Goal: Task Accomplishment & Management: Manage account settings

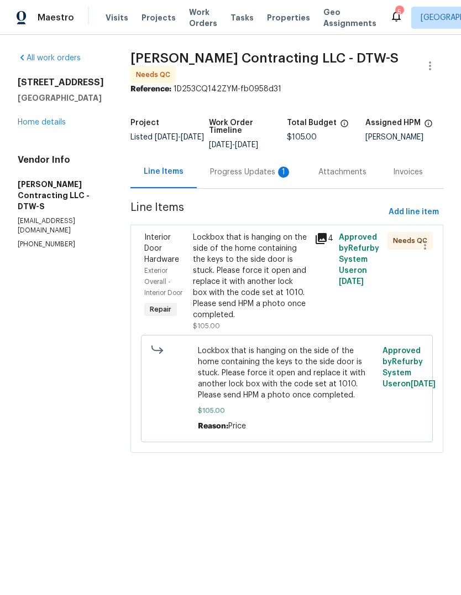
click at [101, 17] on div "Maestro Visits Projects Work Orders Tasks Properties Geo Assignments" at bounding box center [195, 18] width 390 height 22
click at [113, 16] on span "Visits" at bounding box center [117, 17] width 23 height 11
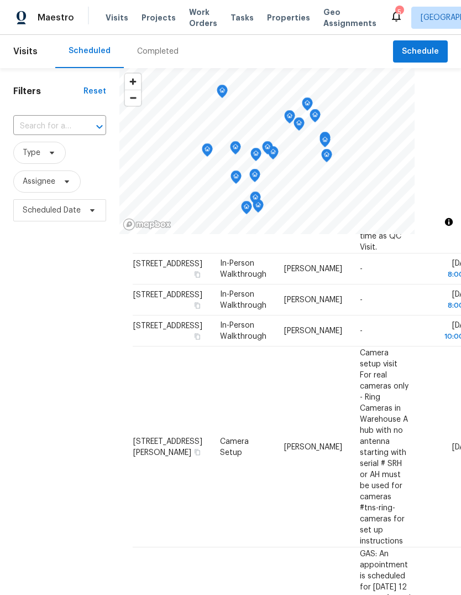
scroll to position [200, 0]
click at [0, 0] on icon at bounding box center [0, 0] width 0 height 0
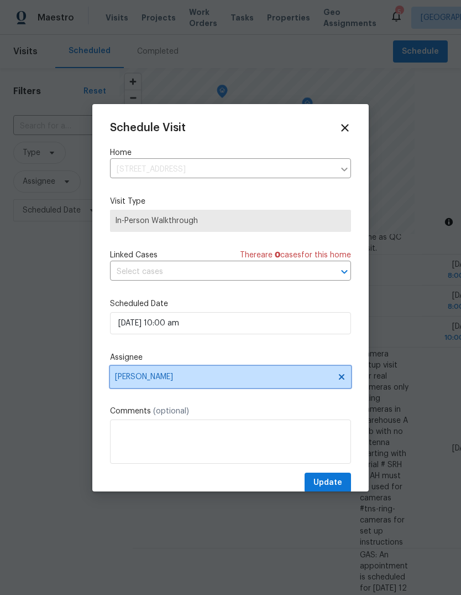
click at [136, 381] on span "[PERSON_NAME]" at bounding box center [223, 376] width 217 height 9
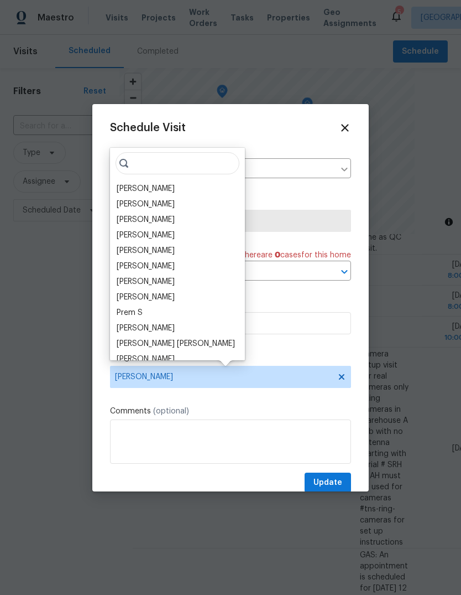
click at [134, 235] on div "[PERSON_NAME]" at bounding box center [146, 235] width 58 height 11
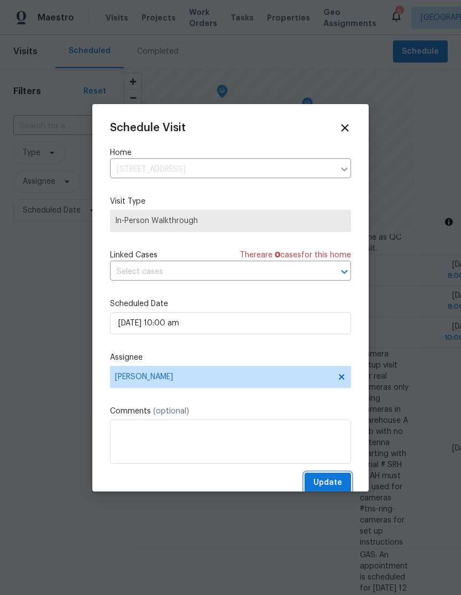
click at [335, 489] on span "Update" at bounding box center [328, 483] width 29 height 14
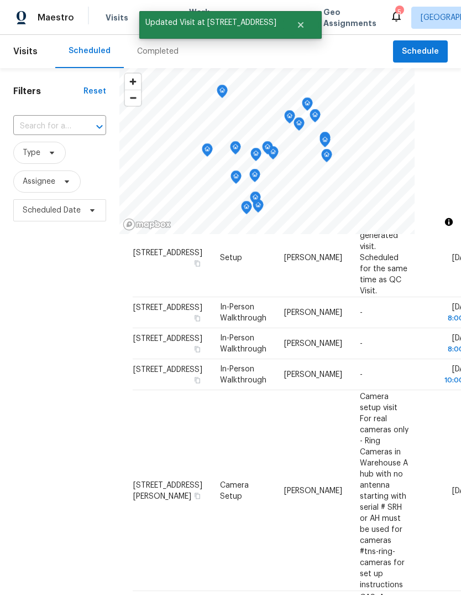
scroll to position [154, 0]
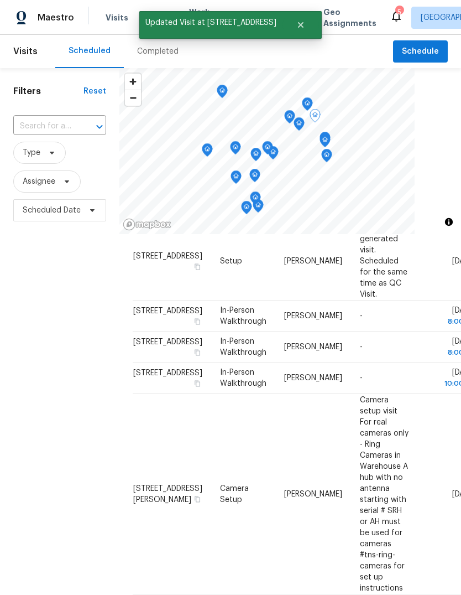
click at [0, 0] on span at bounding box center [0, 0] width 0 height 0
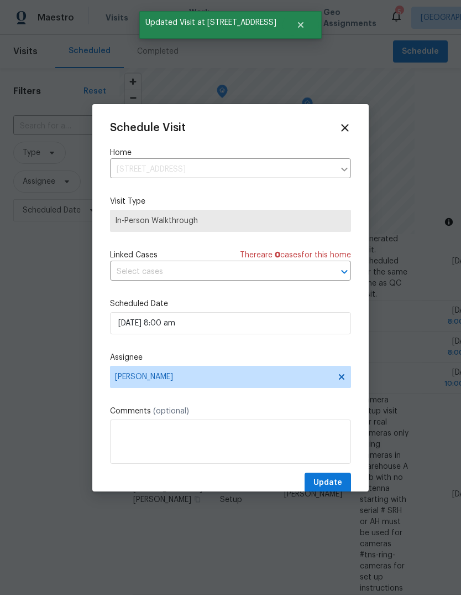
click at [246, 346] on div "Schedule Visit Home [STREET_ADDRESS] ​ Visit Type In-Person Walkthrough Linked …" at bounding box center [230, 307] width 241 height 371
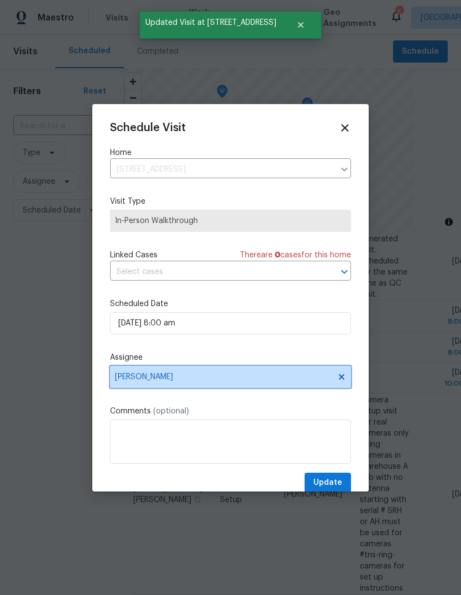
click at [251, 374] on span "[PERSON_NAME]" at bounding box center [223, 376] width 217 height 9
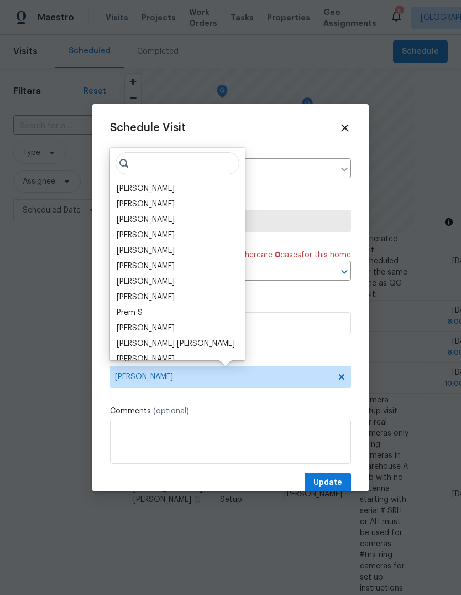
click at [131, 237] on div "[PERSON_NAME]" at bounding box center [146, 235] width 58 height 11
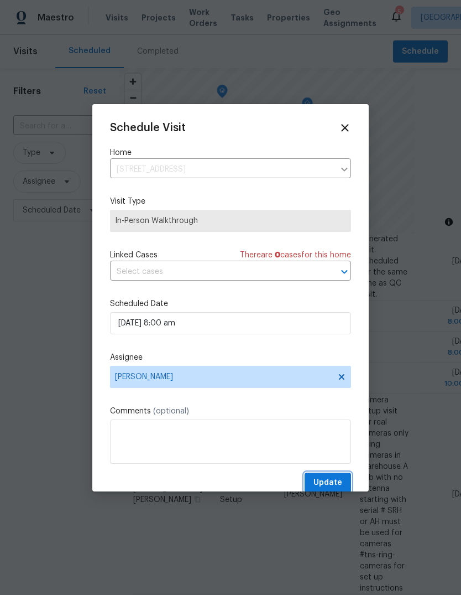
click at [332, 483] on span "Update" at bounding box center [328, 483] width 29 height 14
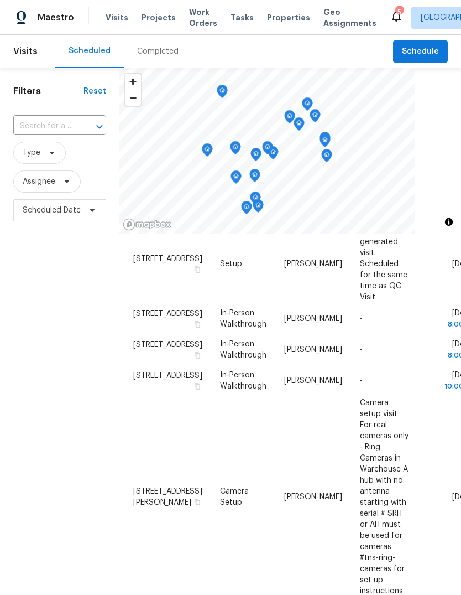
scroll to position [123, 0]
